Goal: Find contact information: Find contact information

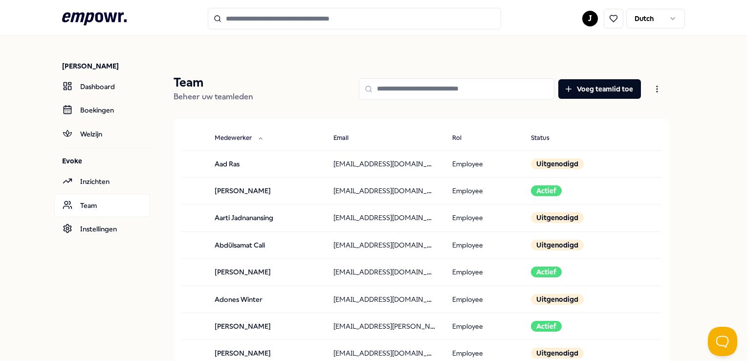
click at [421, 94] on input at bounding box center [456, 88] width 195 height 21
type input "*****"
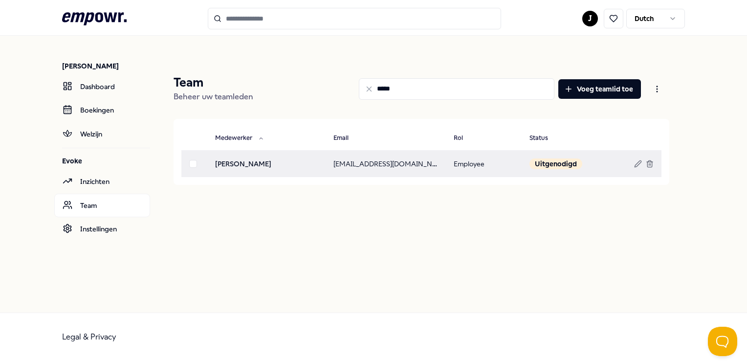
click at [389, 163] on td "jahmadan@evokestaffing.nl" at bounding box center [385, 163] width 120 height 27
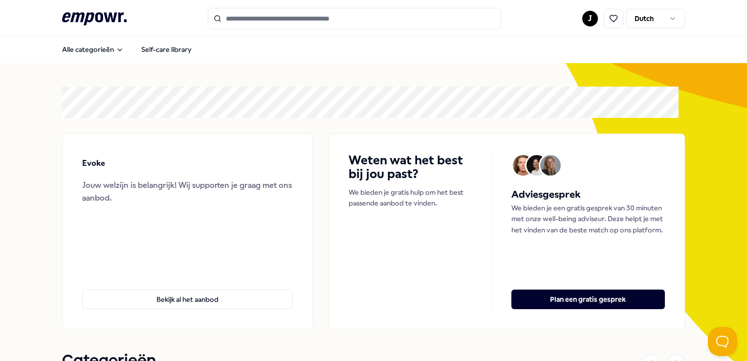
click at [579, 16] on html ".empowr-logo_svg__cls-1{fill:#03032f} J Dutch Alle categorieën Self-care librar…" at bounding box center [373, 180] width 747 height 361
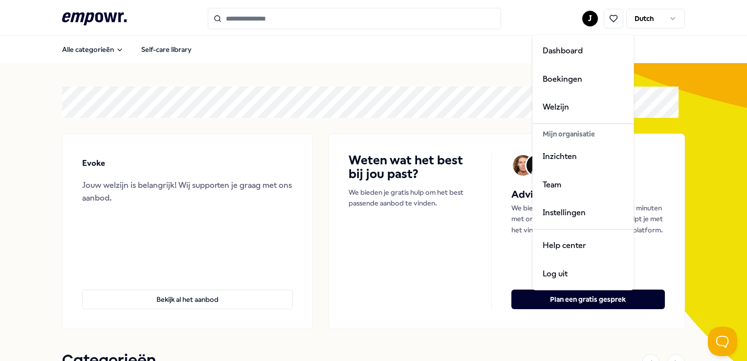
click at [654, 78] on html ".empowr-logo_svg__cls-1{fill:#03032f} J Dutch Alle categorieën Self-care librar…" at bounding box center [373, 180] width 747 height 361
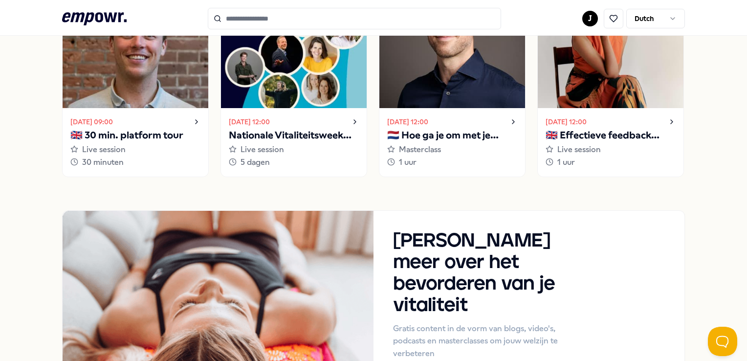
scroll to position [1121, 0]
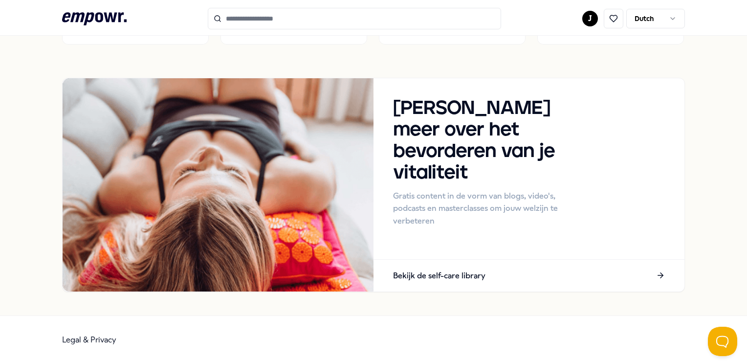
click at [569, 124] on div "[PERSON_NAME] meer over het bevorderen van je vitaliteit Gratis content in de v…" at bounding box center [528, 162] width 311 height 169
click at [659, 17] on html ".empowr-logo_svg__cls-1{fill:#03032f} J Dutch Alle categorieën Self-care librar…" at bounding box center [373, 180] width 747 height 361
click at [591, 18] on html ".empowr-logo_svg__cls-1{fill:#03032f} J Dutch Alle categorieën Self-care librar…" at bounding box center [373, 180] width 747 height 361
click at [587, 22] on html ".empowr-logo_svg__cls-1{fill:#03032f} J Dutch Alle categorieën Self-care librar…" at bounding box center [373, 180] width 747 height 361
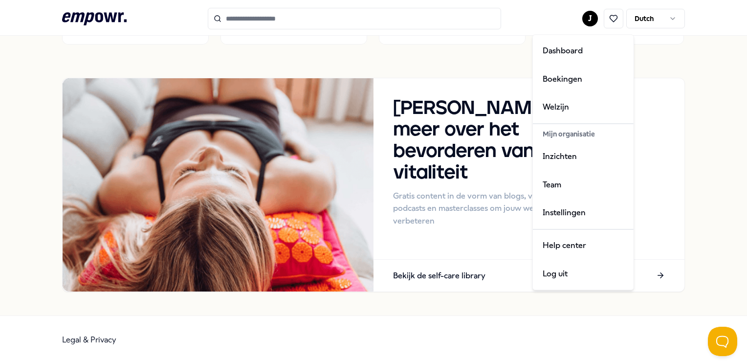
click at [631, 15] on html ".empowr-logo_svg__cls-1{fill:#03032f} J Dutch Alle categorieën Self-care librar…" at bounding box center [373, 180] width 747 height 361
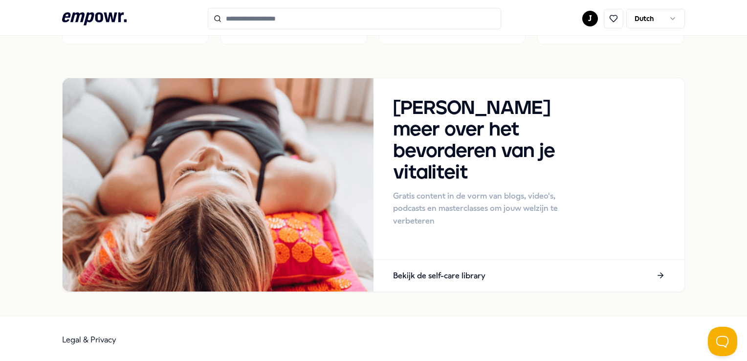
click at [649, 28] on div ".empowr-logo_svg__cls-1{fill:#03032f} [PERSON_NAME]" at bounding box center [373, 18] width 622 height 21
click at [652, 21] on html ".empowr-logo_svg__cls-1{fill:#03032f} J Dutch Alle categorieën Self-care librar…" at bounding box center [373, 180] width 747 height 361
click at [581, 23] on html ".empowr-logo_svg__cls-1{fill:#03032f} J Dutch Alle categorieën Self-care librar…" at bounding box center [373, 180] width 747 height 361
